Goal: Task Accomplishment & Management: Manage account settings

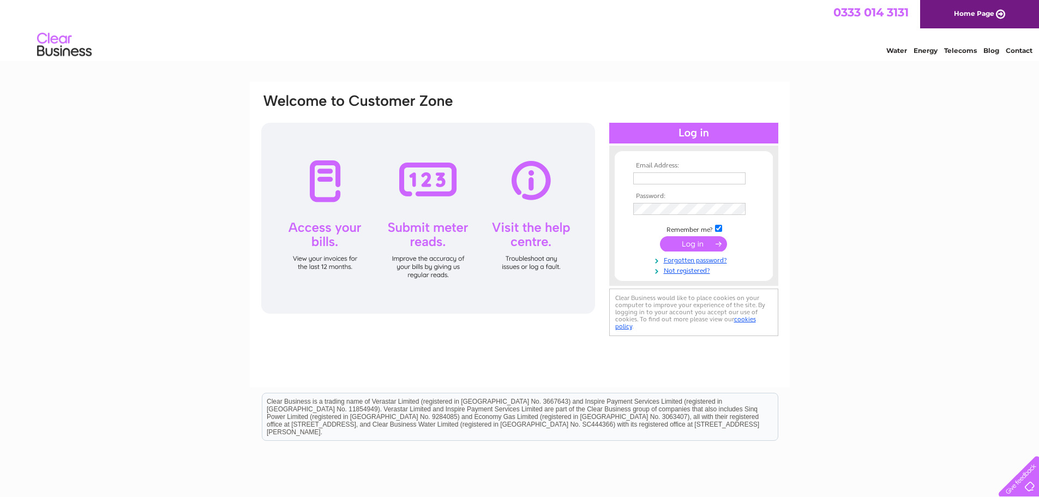
type input "leggeconstruction86@gmail.com"
click at [697, 243] on input "submit" at bounding box center [693, 243] width 67 height 15
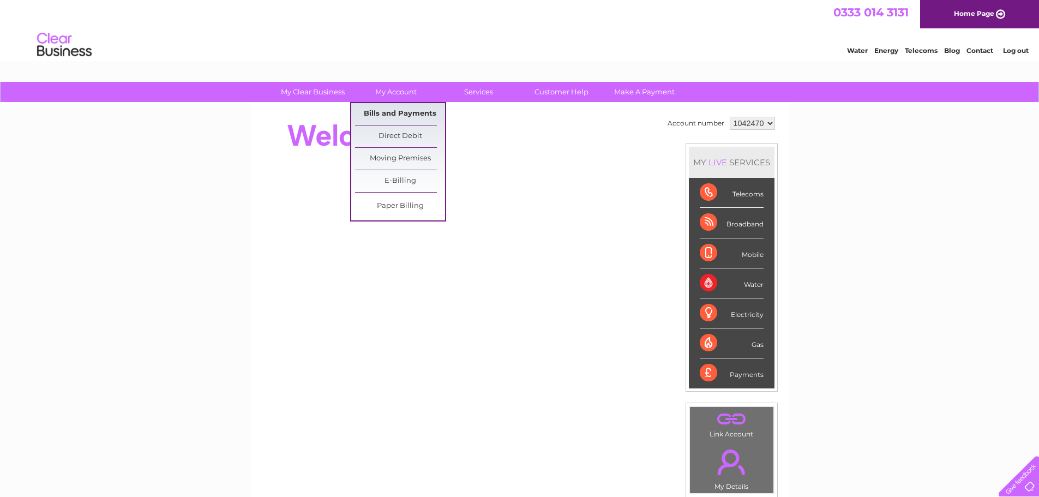
click at [399, 111] on link "Bills and Payments" at bounding box center [400, 114] width 90 height 22
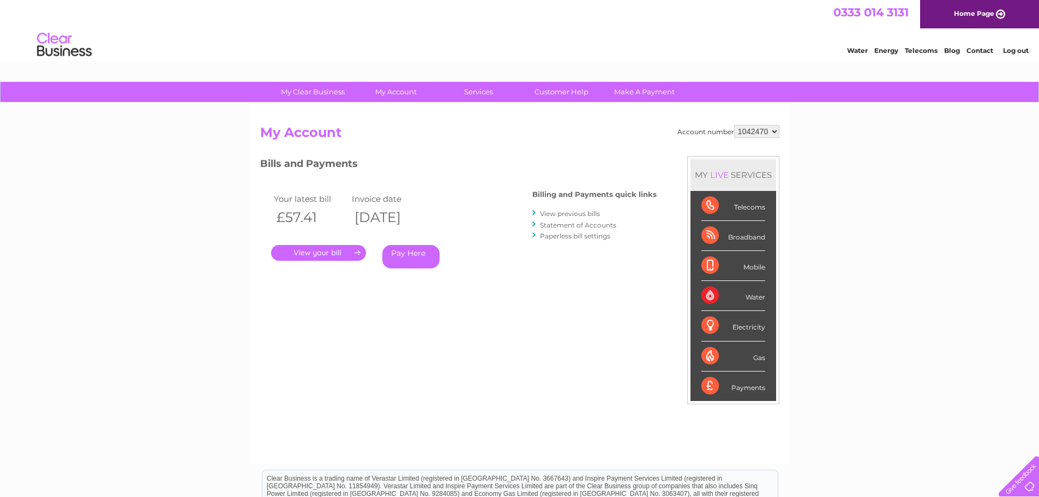
click at [325, 254] on link "." at bounding box center [318, 253] width 95 height 16
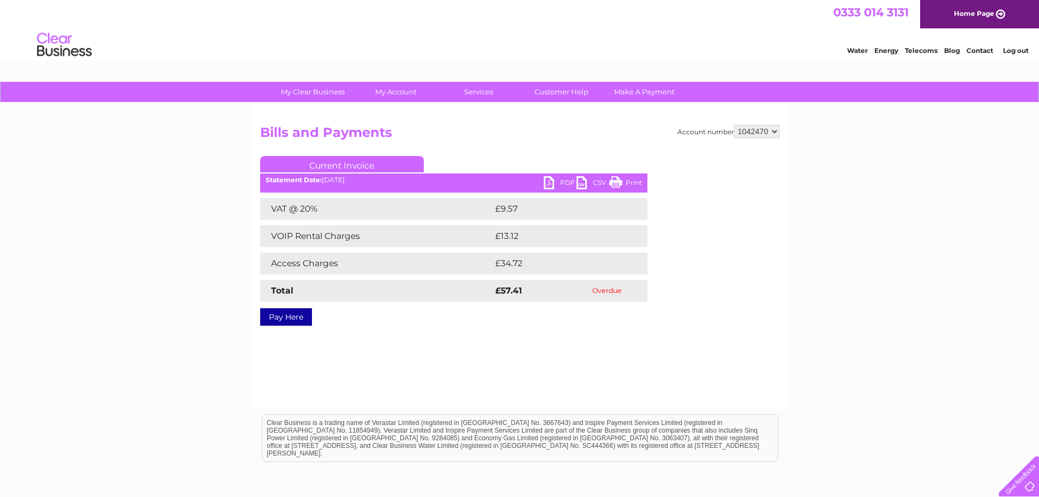
click at [563, 180] on link "PDF" at bounding box center [560, 184] width 33 height 16
